Goal: Task Accomplishment & Management: Manage account settings

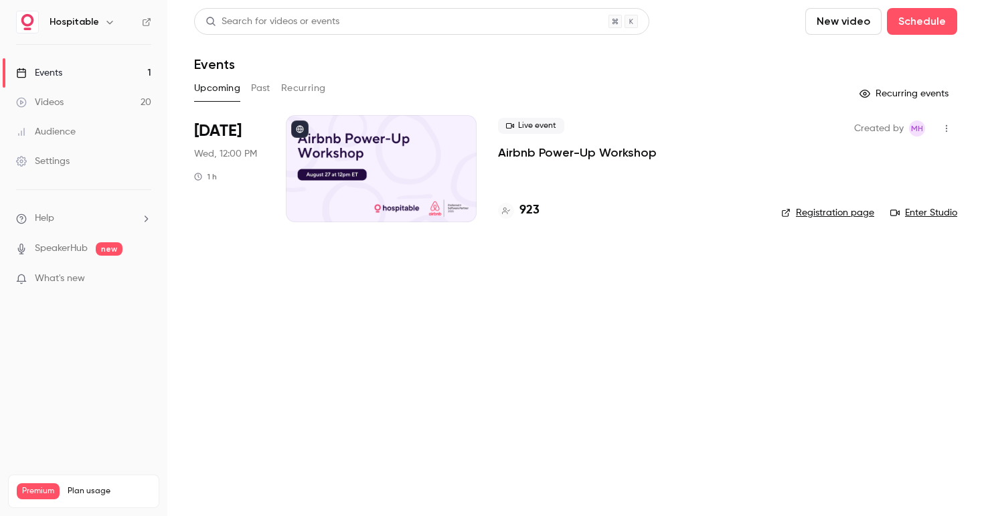
click at [562, 149] on p "Airbnb Power-Up Workshop" at bounding box center [577, 153] width 159 height 16
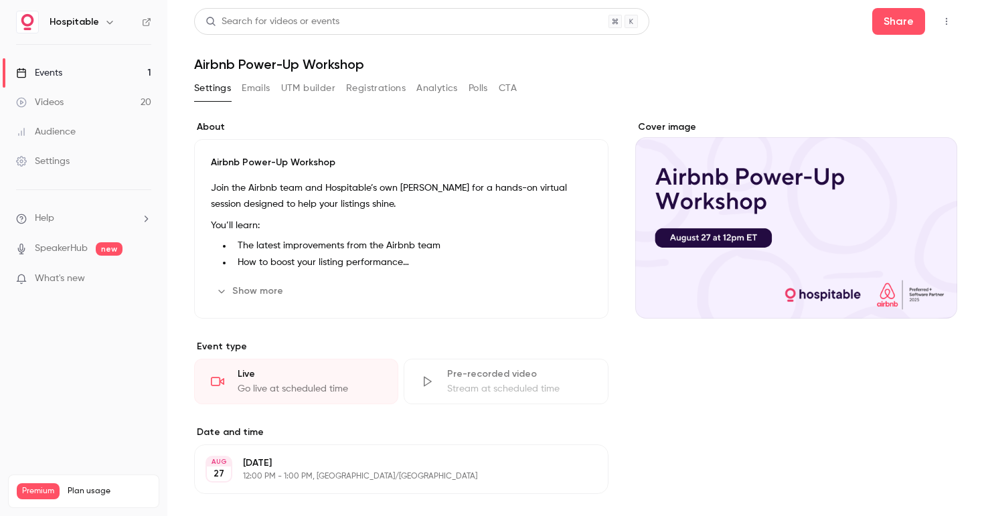
click at [940, 25] on button "button" at bounding box center [946, 21] width 21 height 21
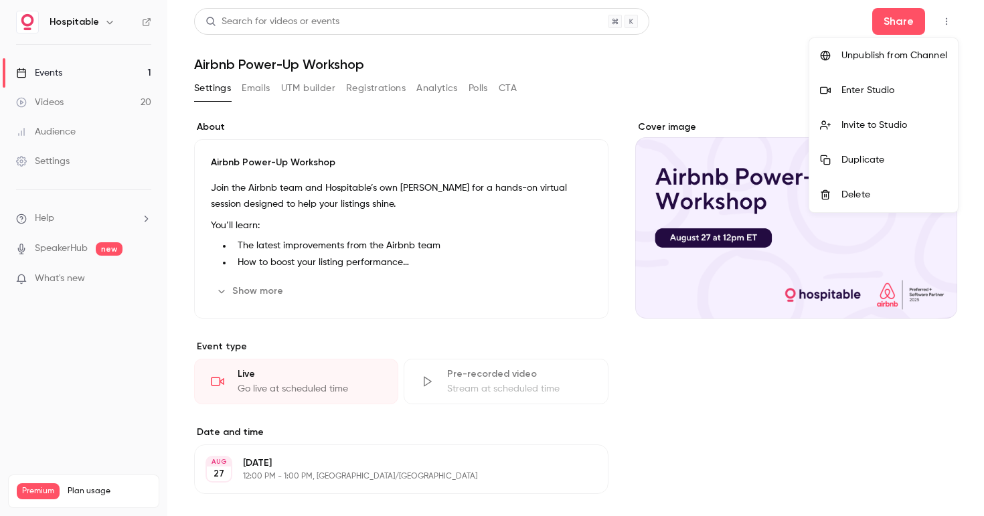
click at [838, 91] on div at bounding box center [830, 90] width 21 height 11
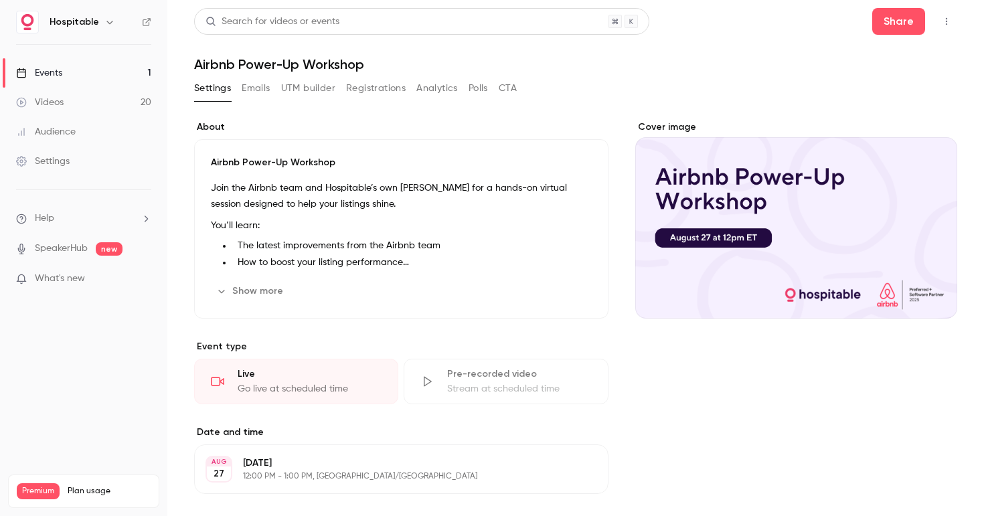
click at [391, 86] on button "Registrations" at bounding box center [376, 88] width 60 height 21
